Goal: Transaction & Acquisition: Purchase product/service

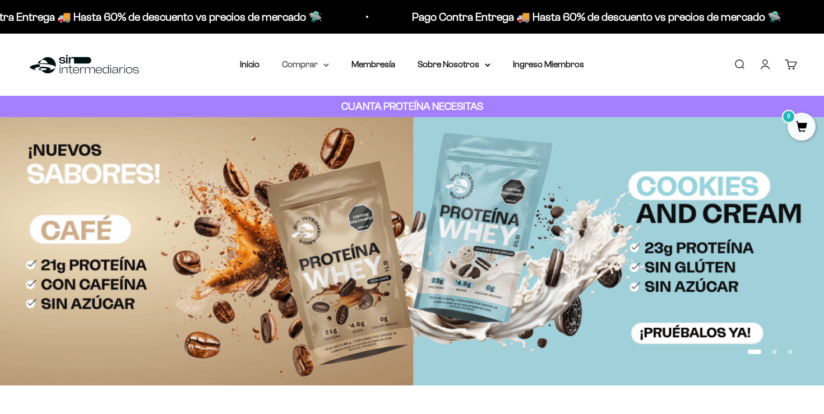
click at [315, 65] on summary "Comprar" at bounding box center [305, 64] width 47 height 15
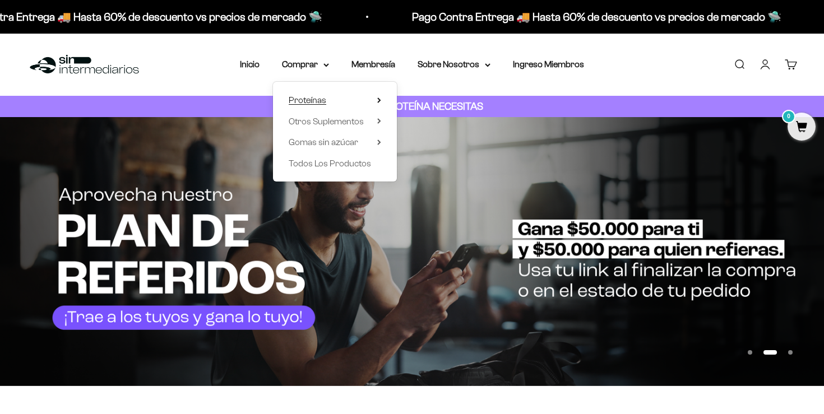
click at [349, 101] on summary "Proteínas" at bounding box center [335, 100] width 93 height 15
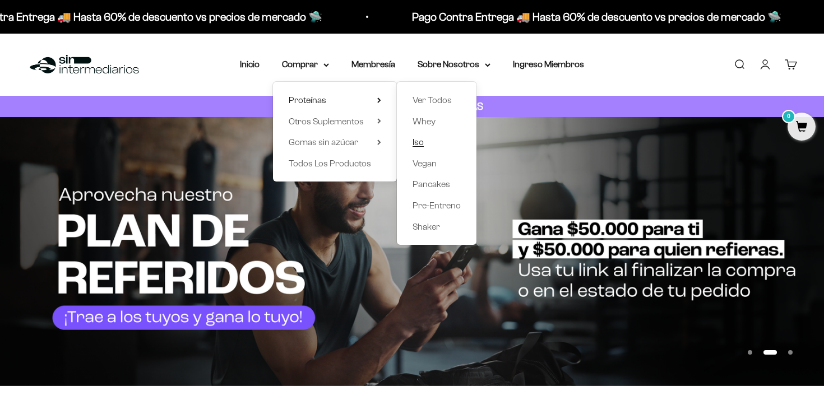
click at [423, 144] on span "Iso" at bounding box center [418, 142] width 11 height 10
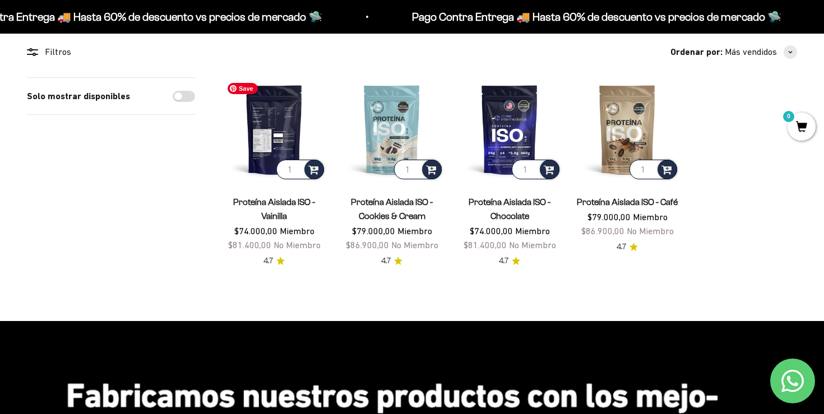
scroll to position [98, 0]
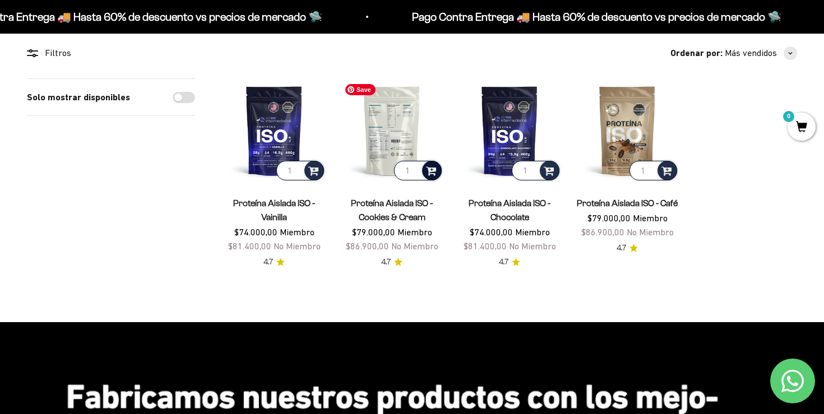
click at [434, 169] on span at bounding box center [431, 170] width 11 height 13
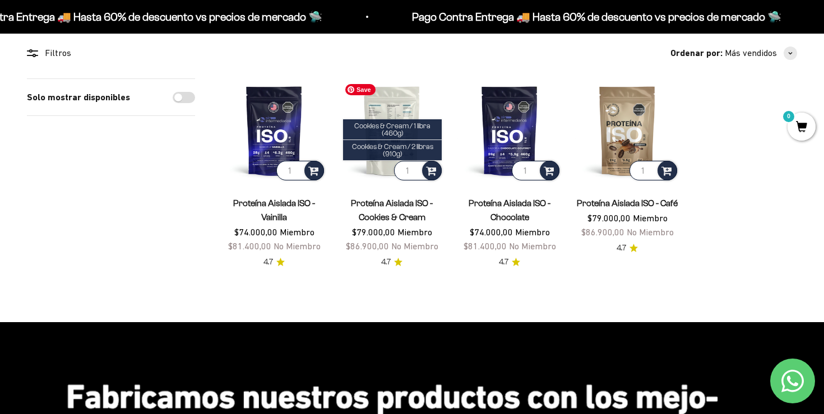
click at [394, 104] on img at bounding box center [392, 131] width 104 height 104
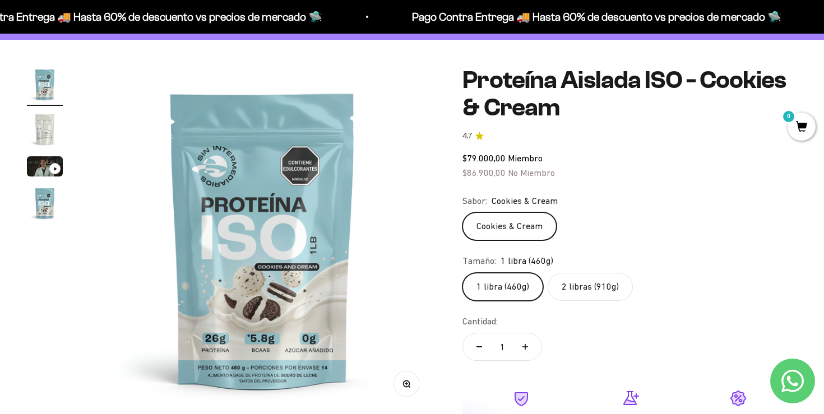
click at [587, 288] on label "2 libras (910g)" at bounding box center [590, 287] width 85 height 28
click at [463, 273] on input "2 libras (910g)" at bounding box center [462, 273] width 1 height 1
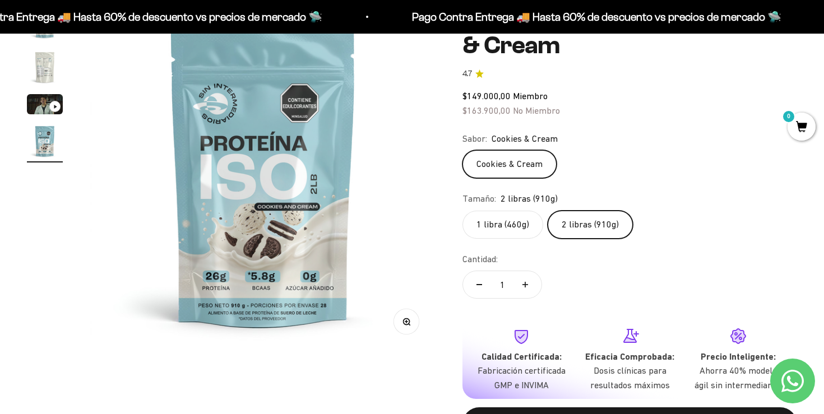
scroll to position [140, 0]
click at [524, 224] on label "1 libra (460g)" at bounding box center [503, 224] width 81 height 28
click at [463, 210] on input "1 libra (460g)" at bounding box center [462, 210] width 1 height 1
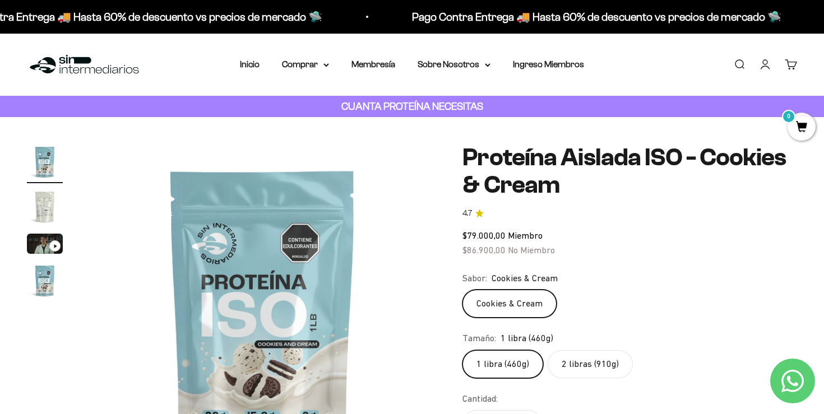
click at [769, 64] on link "Iniciar sesión" at bounding box center [765, 64] width 12 height 12
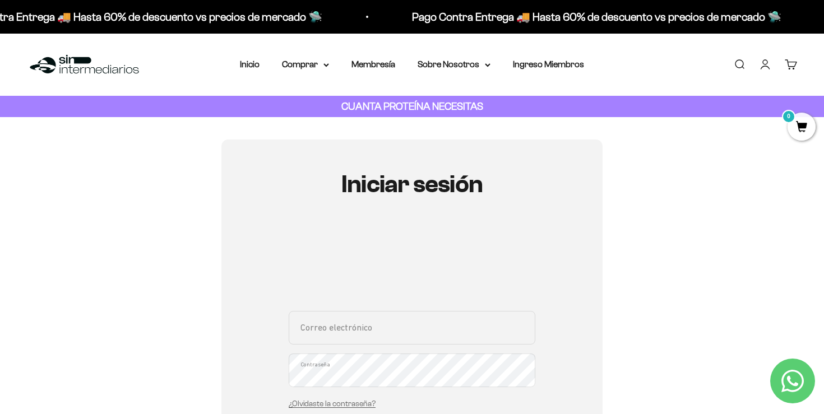
click at [377, 336] on input "Correo electrónico" at bounding box center [412, 328] width 247 height 34
type input "aleleru@gmail.com"
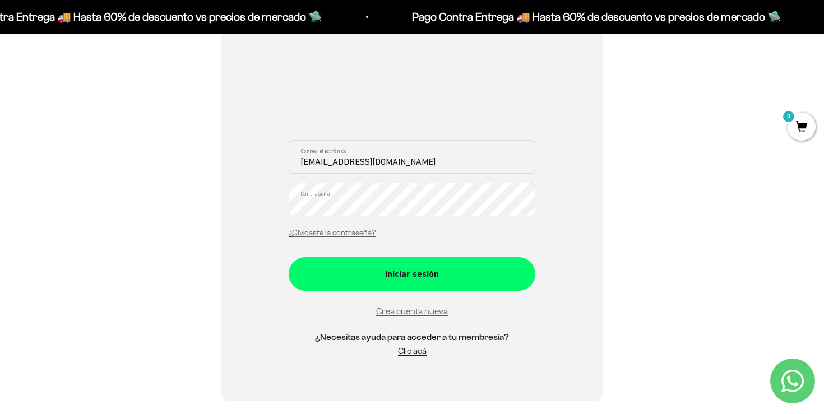
scroll to position [183, 0]
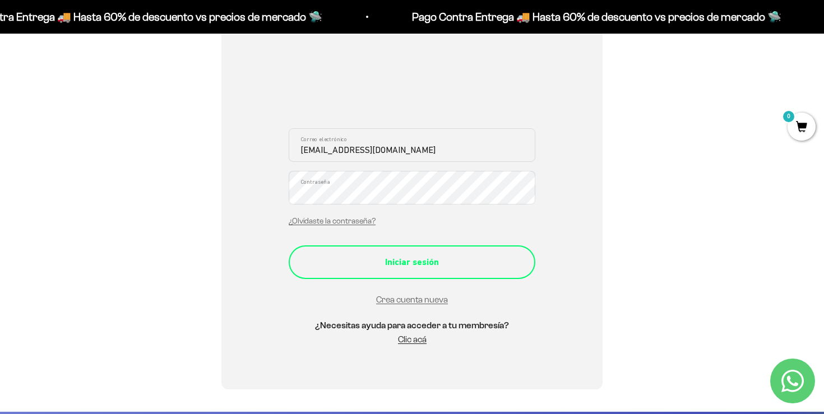
click at [421, 262] on div "Iniciar sesión" at bounding box center [412, 262] width 202 height 15
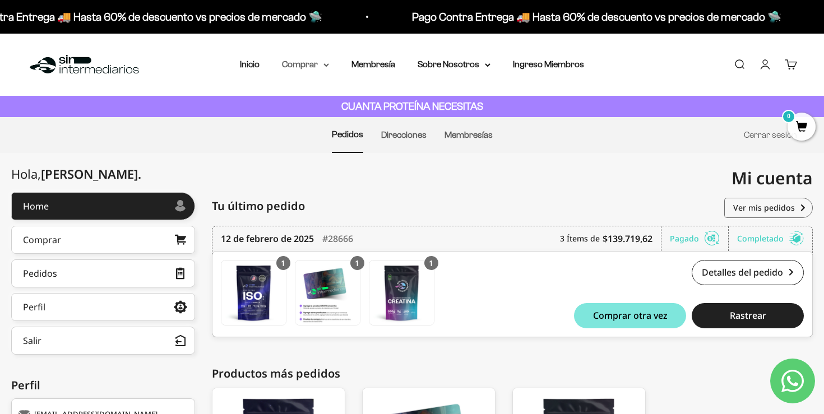
click at [295, 67] on summary "Comprar" at bounding box center [305, 64] width 47 height 15
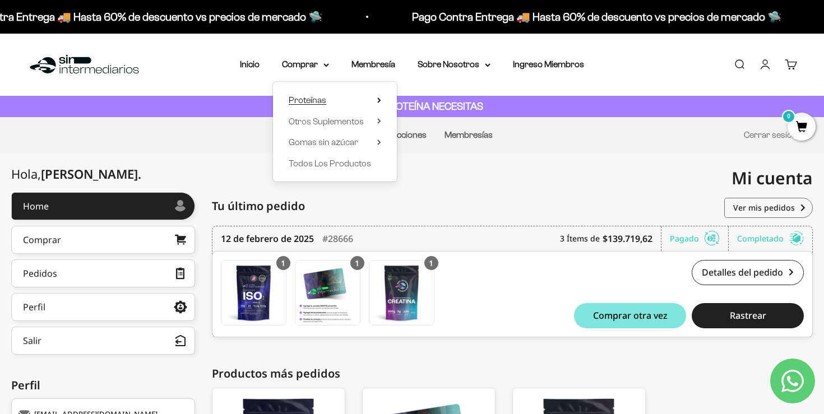
click at [375, 102] on summary "Proteínas" at bounding box center [335, 100] width 93 height 15
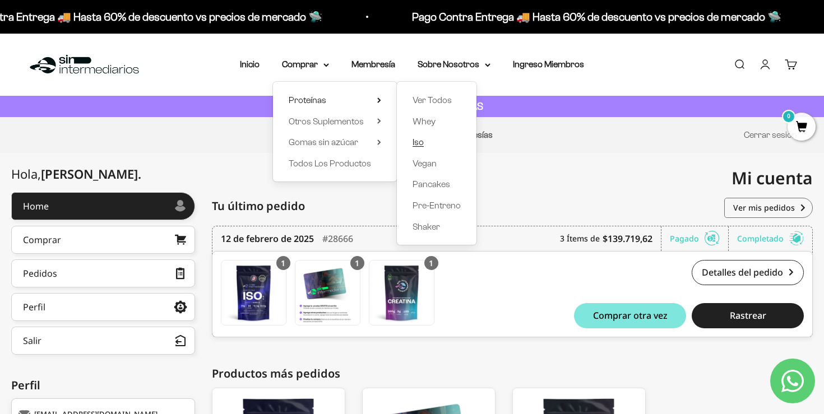
click at [428, 140] on link "Iso" at bounding box center [437, 142] width 48 height 15
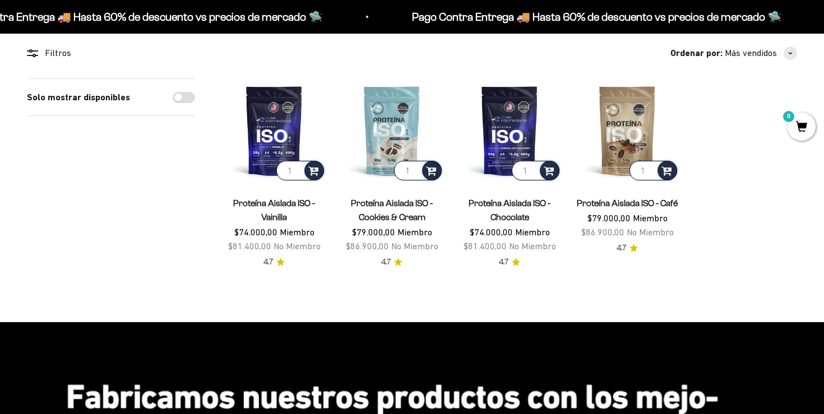
scroll to position [100, 0]
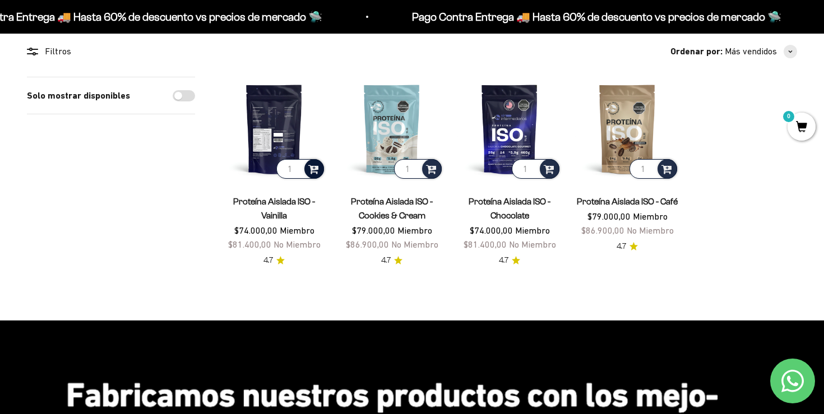
click at [318, 169] on span at bounding box center [313, 168] width 11 height 13
click at [291, 123] on img at bounding box center [274, 129] width 104 height 104
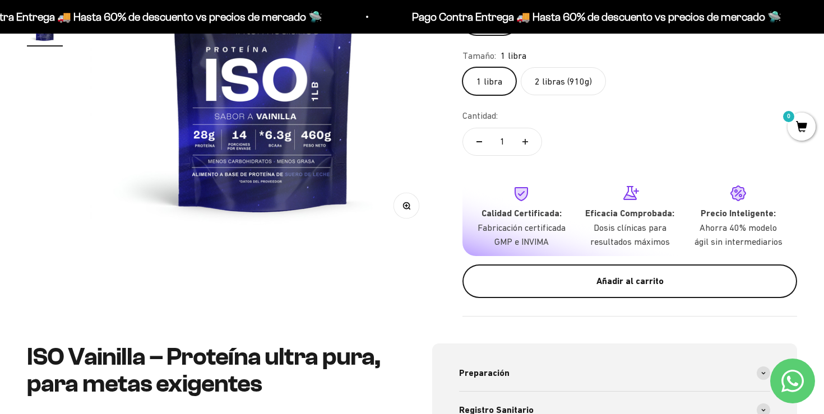
click at [586, 288] on div "Añadir al carrito" at bounding box center [630, 281] width 290 height 15
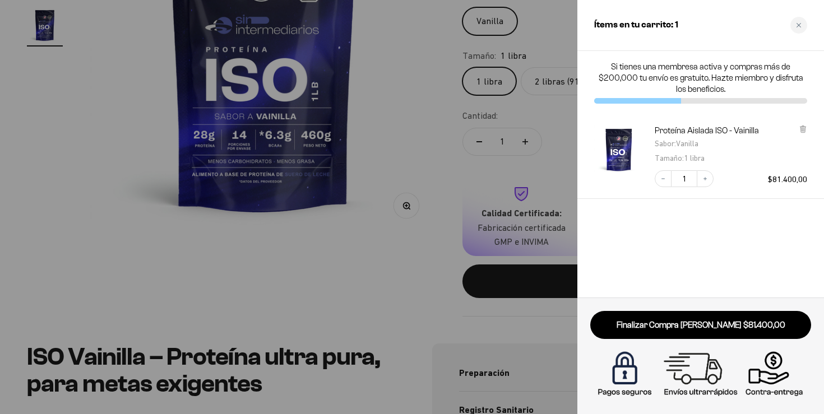
click at [540, 168] on div at bounding box center [412, 207] width 824 height 414
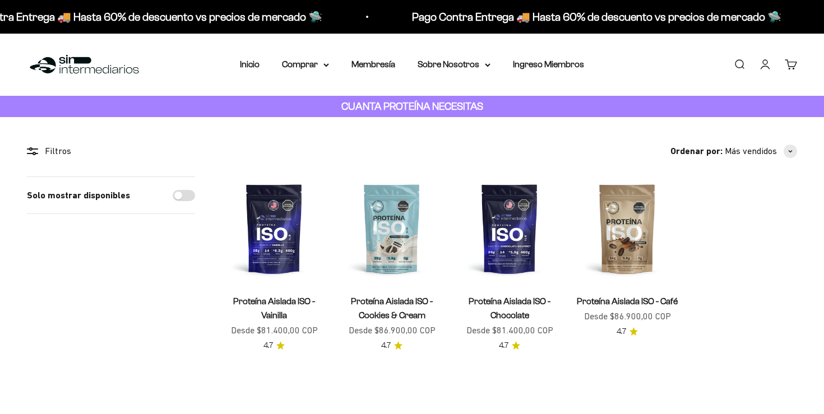
scroll to position [100, 0]
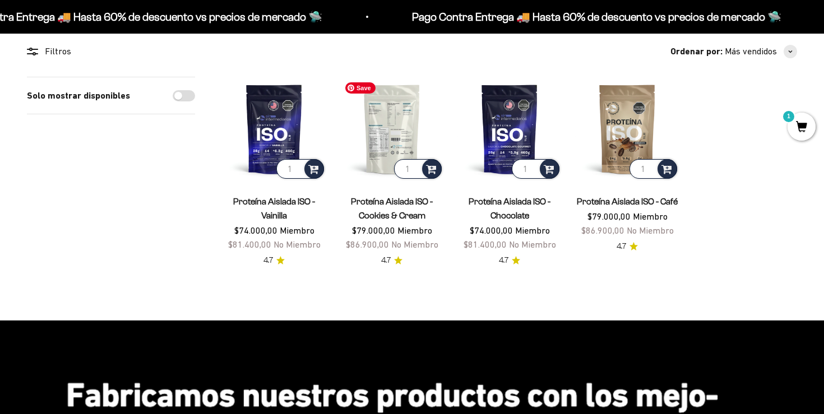
click at [383, 140] on img at bounding box center [392, 129] width 104 height 104
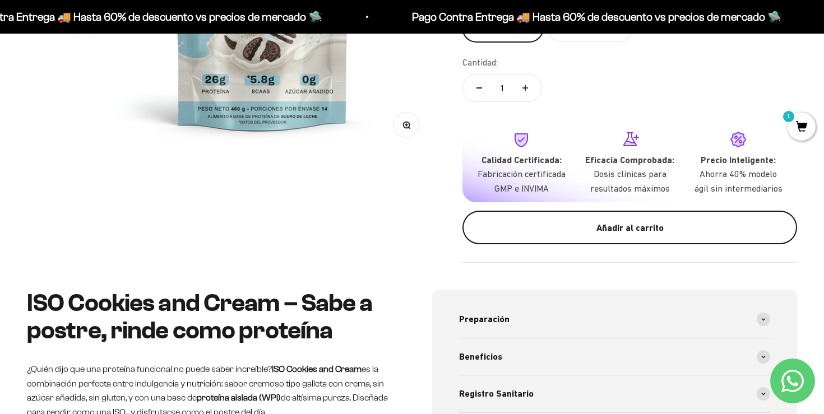
click at [562, 237] on button "Añadir al carrito" at bounding box center [630, 228] width 335 height 34
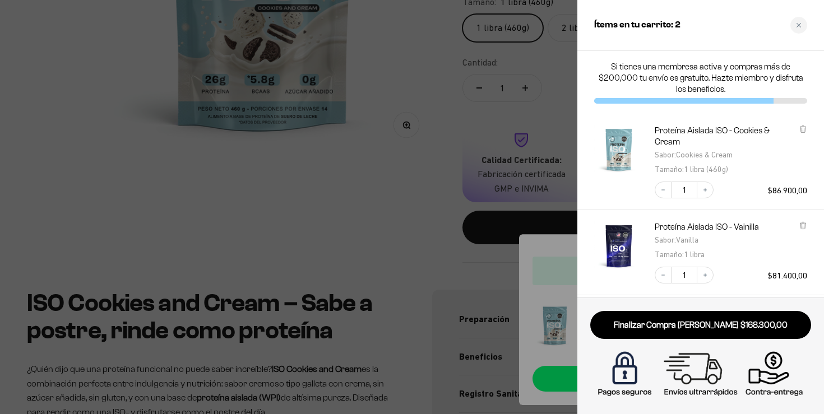
click at [406, 208] on div at bounding box center [412, 207] width 824 height 414
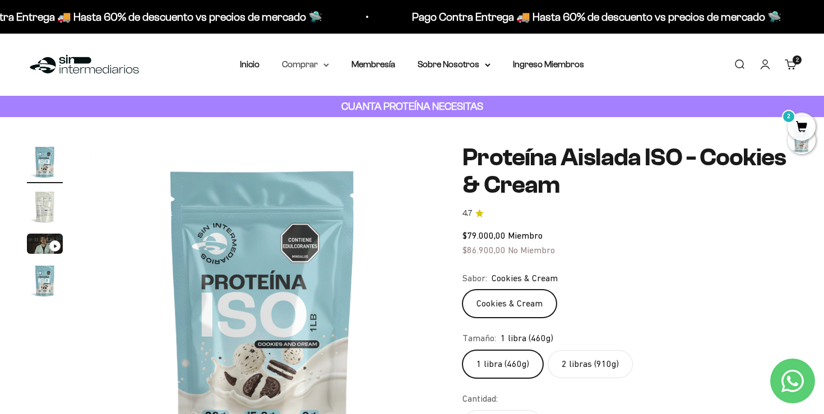
click at [319, 64] on summary "Comprar" at bounding box center [305, 64] width 47 height 15
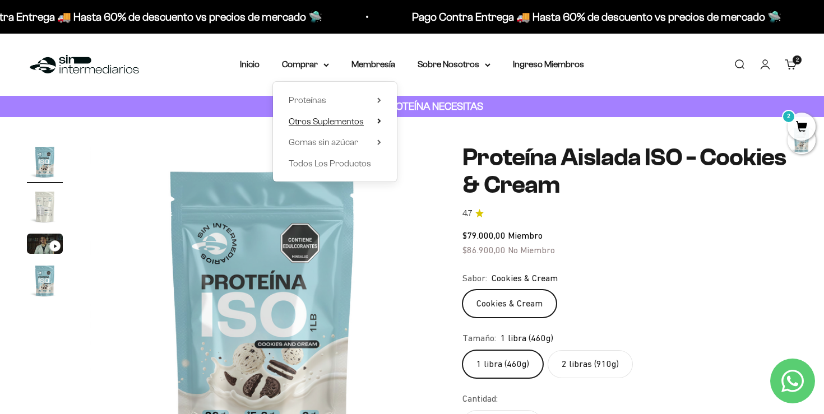
click at [330, 125] on span "Otros Suplementos" at bounding box center [326, 122] width 75 height 10
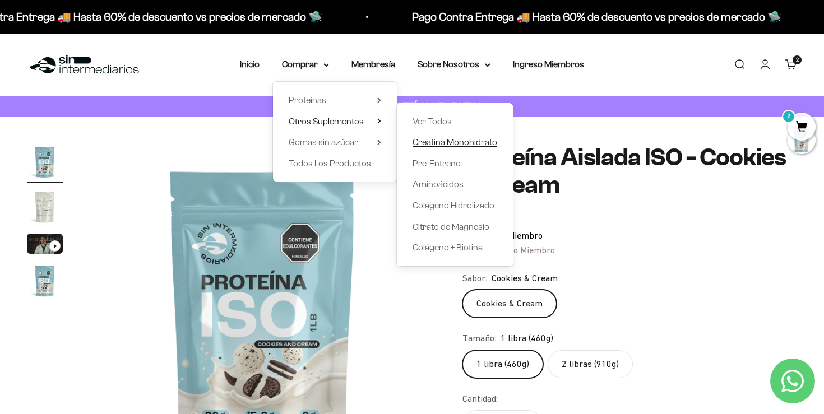
click at [440, 141] on span "Creatina Monohidrato" at bounding box center [455, 142] width 85 height 10
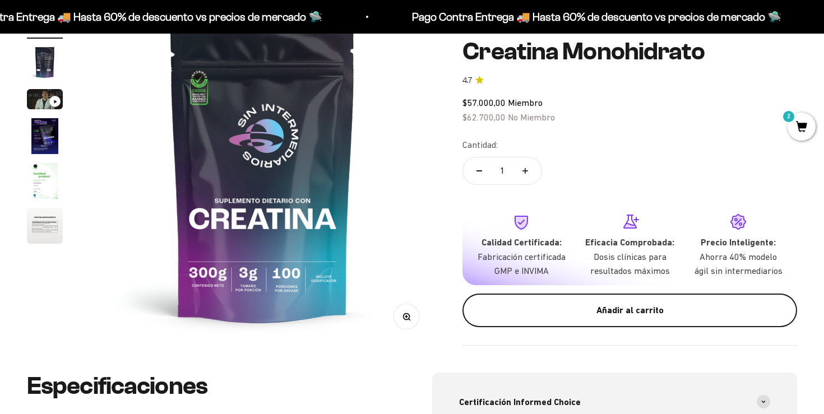
click at [545, 315] on div "Añadir al carrito" at bounding box center [630, 310] width 290 height 15
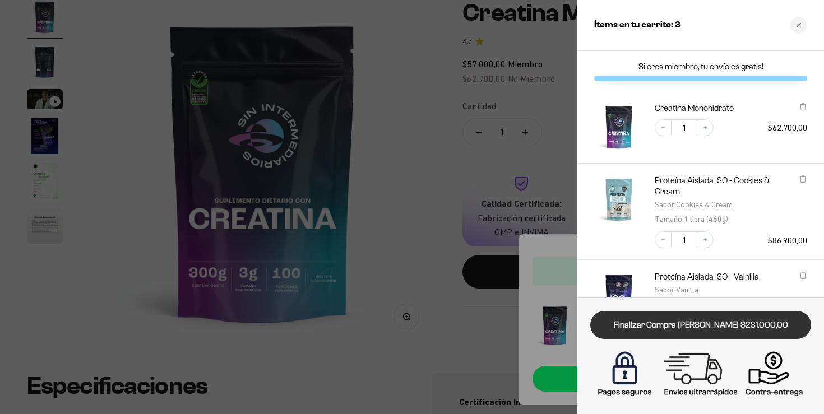
click at [697, 322] on link "Finalizar Compra [PERSON_NAME] $231.000,00" at bounding box center [701, 325] width 221 height 29
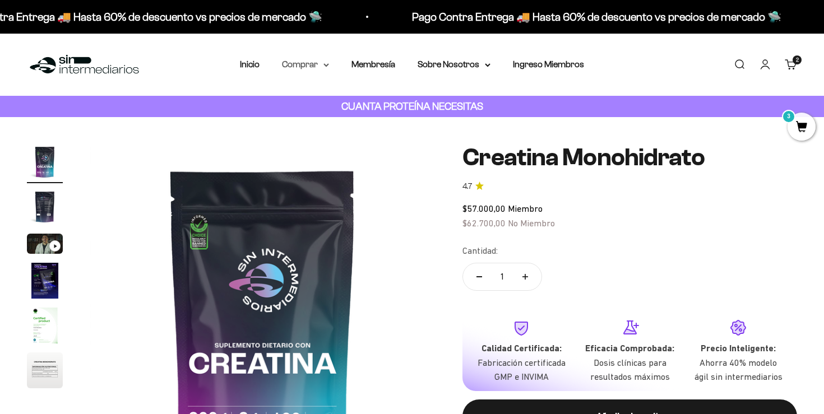
click at [325, 66] on icon at bounding box center [327, 65] width 6 height 4
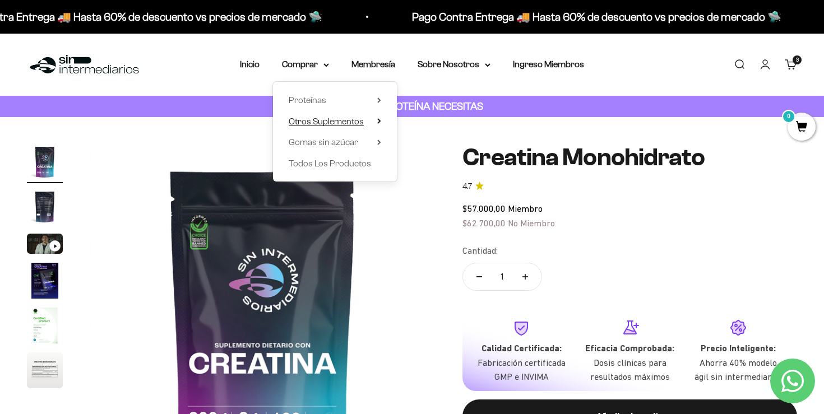
click at [356, 120] on span "Otros Suplementos" at bounding box center [326, 122] width 75 height 10
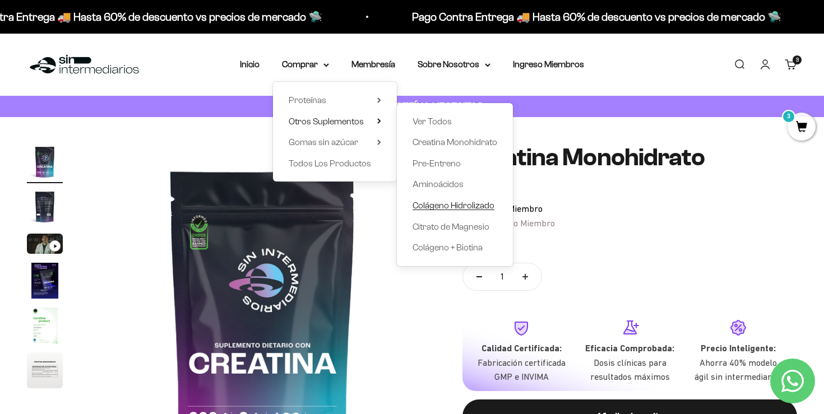
click at [455, 206] on span "Colágeno Hidrolizado" at bounding box center [454, 206] width 82 height 10
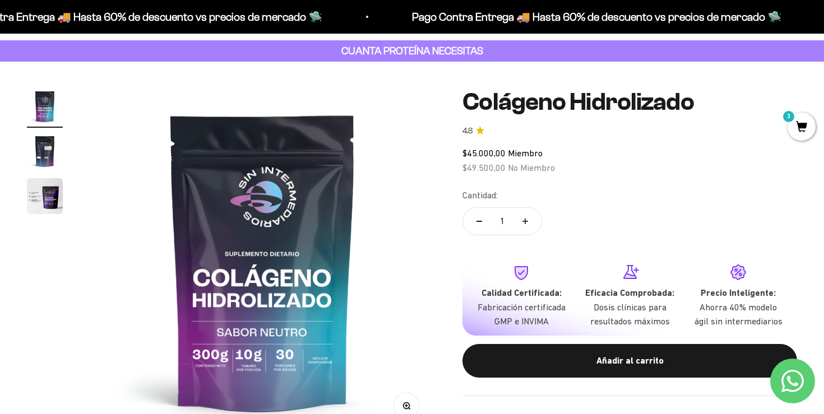
scroll to position [139, 0]
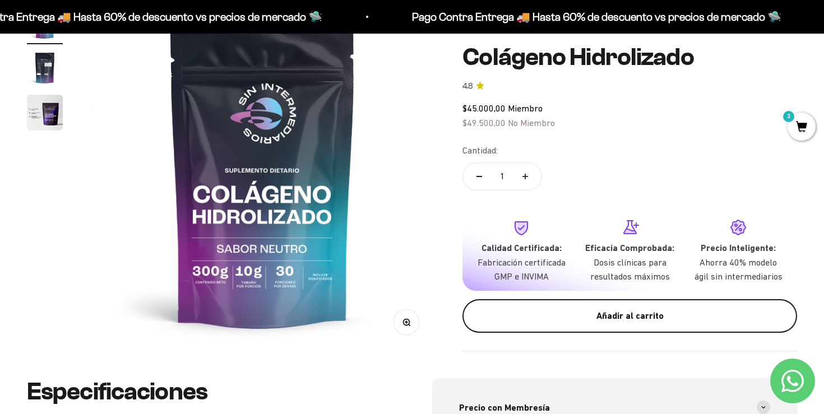
click at [520, 330] on button "Añadir al carrito" at bounding box center [630, 317] width 335 height 34
